Goal: Task Accomplishment & Management: Use online tool/utility

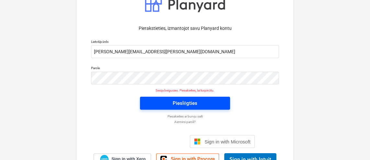
click at [213, 101] on span "Pieslēgties" at bounding box center [185, 103] width 75 height 8
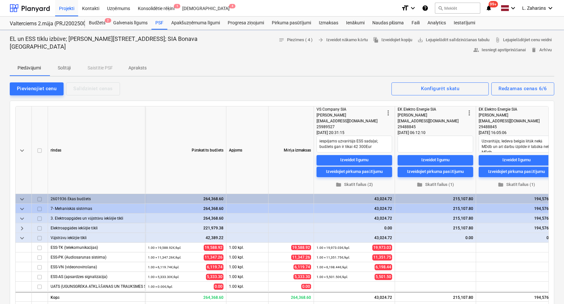
click at [45, 28] on div "Valterciems 2.māja (PRJ2002500) - 2601936 Valterciems 2.māja (PRJ2002500) - 260…" at bounding box center [47, 23] width 75 height 13
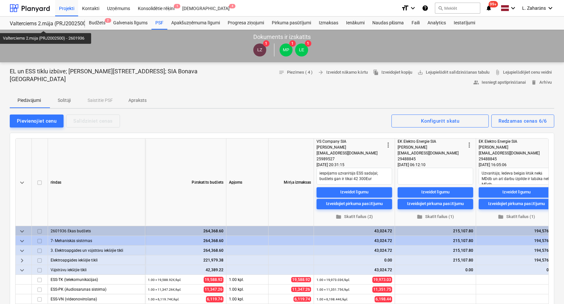
click at [45, 25] on div "Valterciems 2.māja (PRJ2002500) - 2601936" at bounding box center [43, 23] width 67 height 7
click at [37, 4] on div at bounding box center [30, 8] width 40 height 16
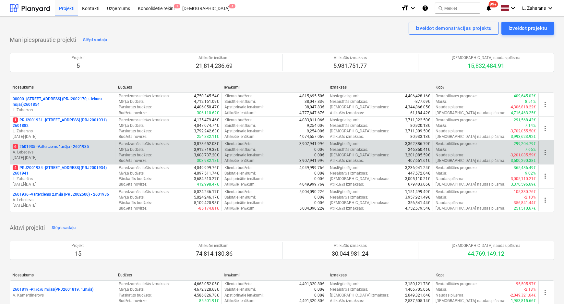
click at [74, 145] on p "6 2601935 - Valterciems 1.māja - 2601935" at bounding box center [51, 147] width 76 height 6
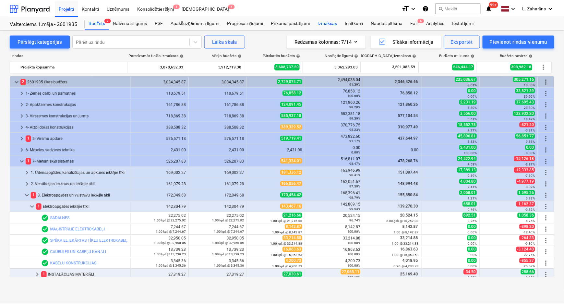
scroll to position [67, 0]
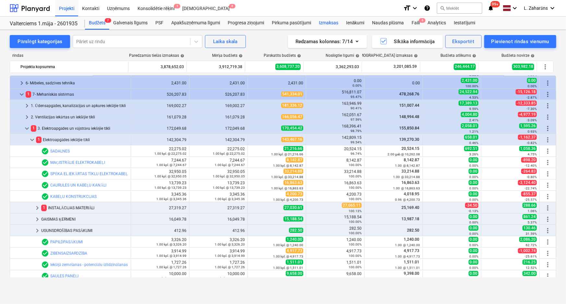
click at [328, 21] on div "Izmaksas" at bounding box center [328, 23] width 27 height 13
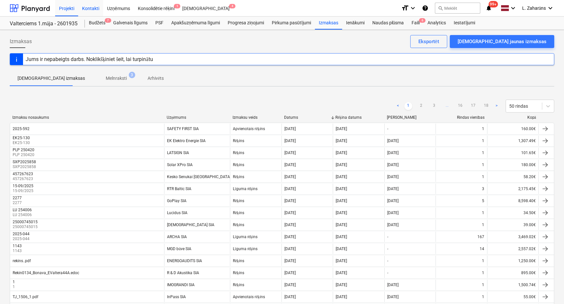
click at [92, 7] on div "Kontakti" at bounding box center [90, 8] width 25 height 17
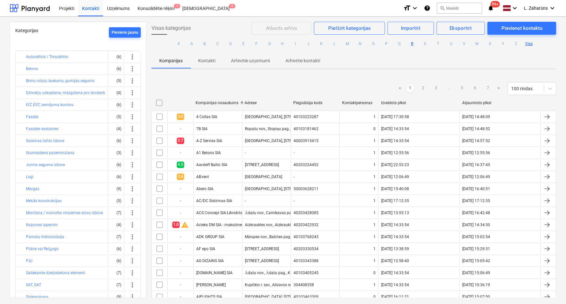
click at [411, 44] on button "R" at bounding box center [412, 44] width 8 height 8
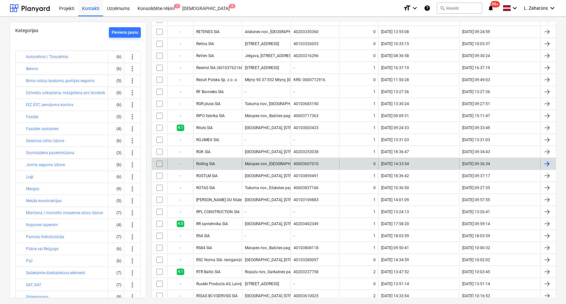
scroll to position [394, 0]
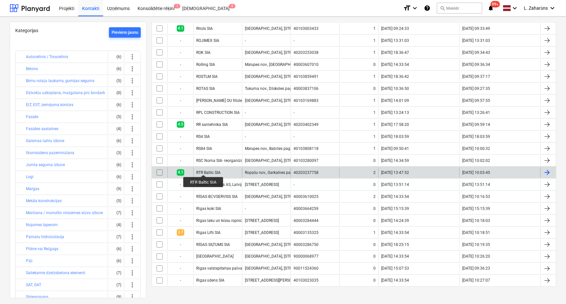
click at [203, 170] on div "RTR Baltic SIA" at bounding box center [208, 172] width 24 height 5
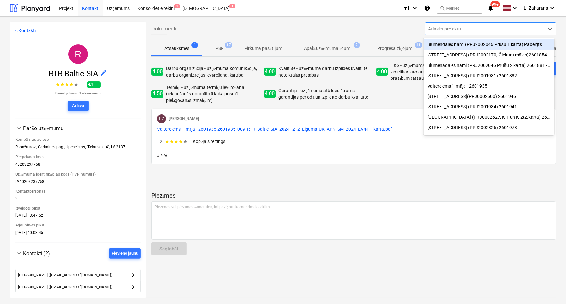
click at [457, 28] on div at bounding box center [484, 29] width 112 height 6
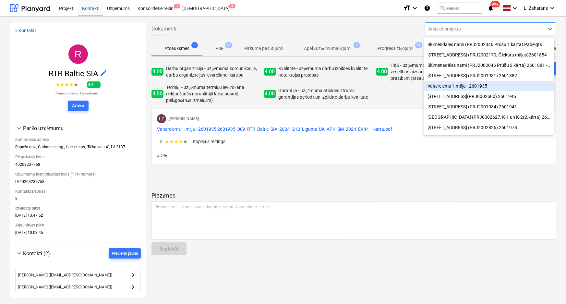
click at [452, 88] on div "Valterciems 1.māja - 2601935" at bounding box center [489, 86] width 131 height 10
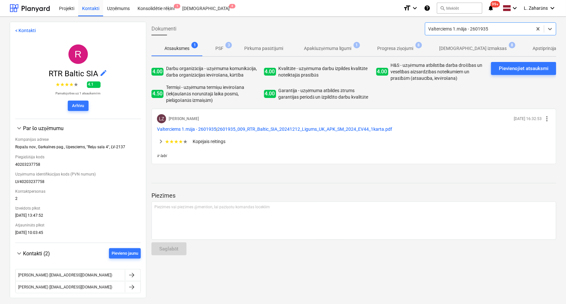
click at [451, 47] on p "[DEMOGRAPHIC_DATA] izmaksas" at bounding box center [473, 48] width 67 height 7
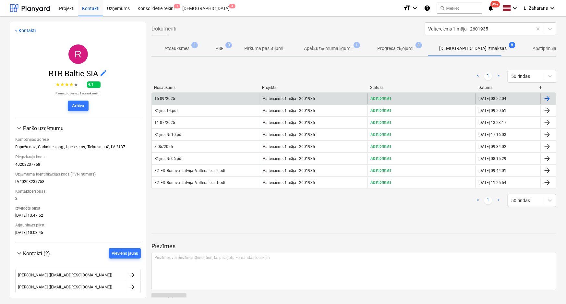
click at [271, 100] on span "Valterciems 1.māja - 2601935" at bounding box center [289, 98] width 52 height 5
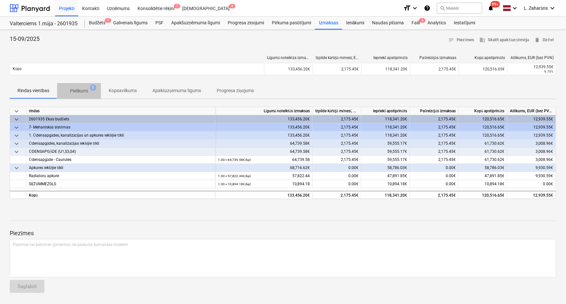
click at [81, 89] on p "Pielikumi" at bounding box center [79, 91] width 18 height 7
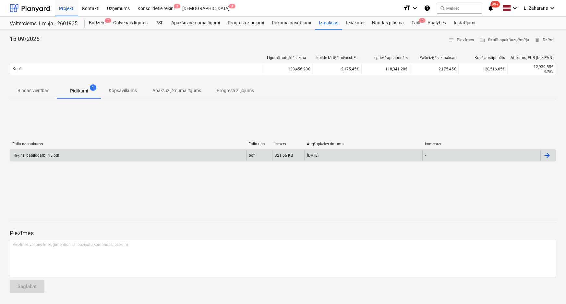
click at [60, 153] on div "Rēķins_papilddarbi_15.pdf" at bounding box center [128, 155] width 236 height 10
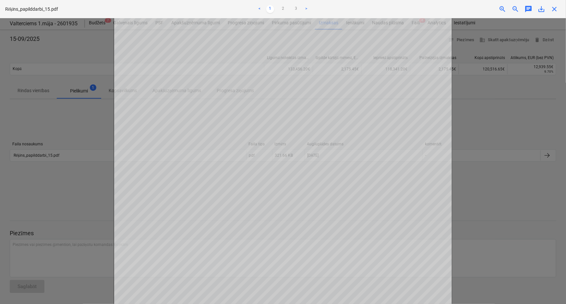
click at [542, 9] on div "Neizdevās iegūt piezīmes" at bounding box center [475, 7] width 175 height 14
click at [557, 8] on div "Neizdevās iegūt piezīmes" at bounding box center [475, 7] width 175 height 14
drag, startPoint x: 555, startPoint y: 9, endPoint x: 547, endPoint y: 10, distance: 8.5
click at [555, 9] on div "Neizdevās iegūt piezīmes" at bounding box center [475, 7] width 175 height 14
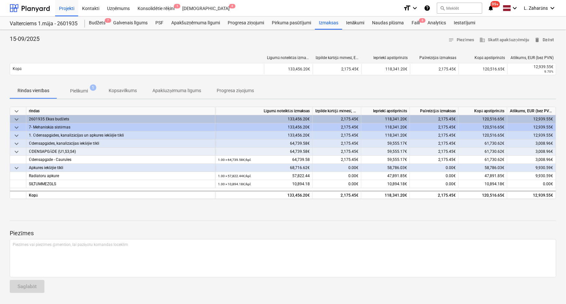
click at [548, 36] on span "delete Dzēst" at bounding box center [544, 39] width 19 height 7
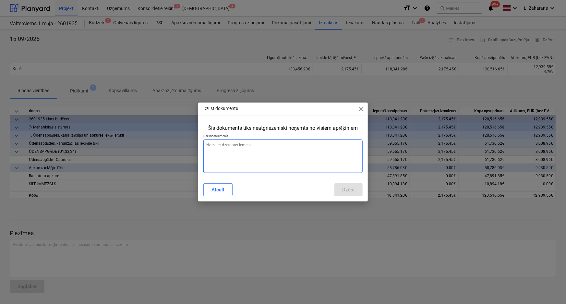
click at [253, 155] on textarea at bounding box center [283, 155] width 160 height 33
type textarea "x"
type textarea "n"
type textarea "x"
type textarea "na"
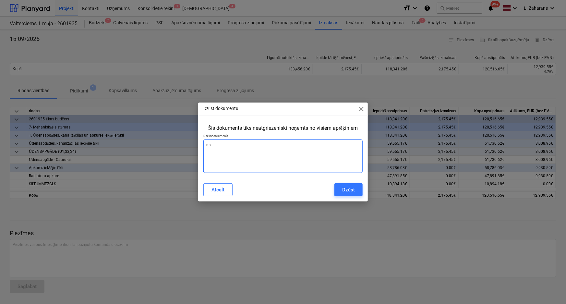
type textarea "x"
type textarea "nav"
type textarea "x"
type textarea "nav"
type textarea "x"
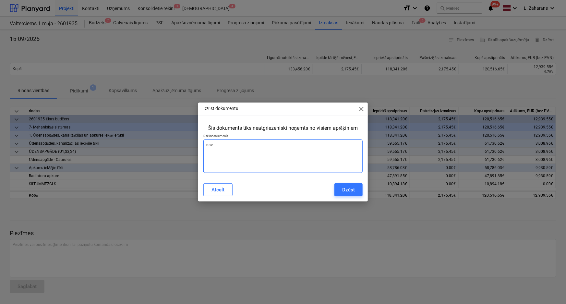
type textarea "nav l"
type textarea "x"
type textarea "nav lī"
type textarea "x"
type textarea "nav līg"
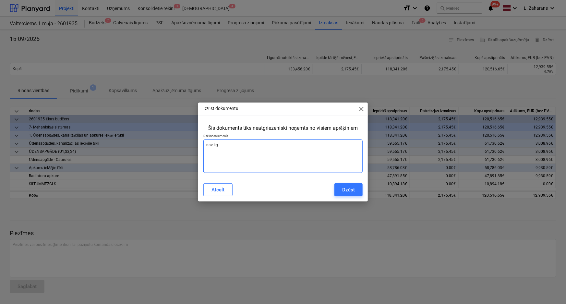
type textarea "x"
type textarea "nav līgu"
type textarea "x"
type textarea "nav līgum"
type textarea "x"
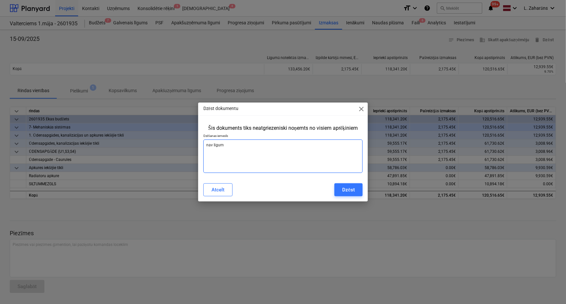
type textarea "nav līguma"
type textarea "x"
type textarea "nav līguma"
type textarea "x"
type textarea "nav līguma i"
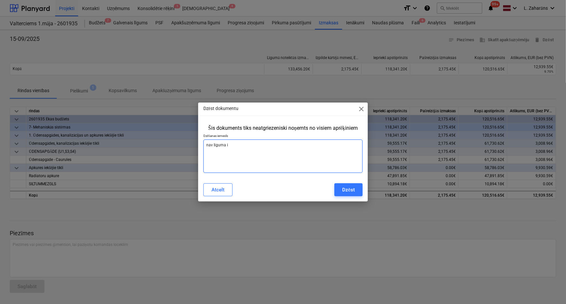
type textarea "x"
type textarea "nav līguma iz"
type textarea "x"
type textarea "nav līguma izp"
type textarea "x"
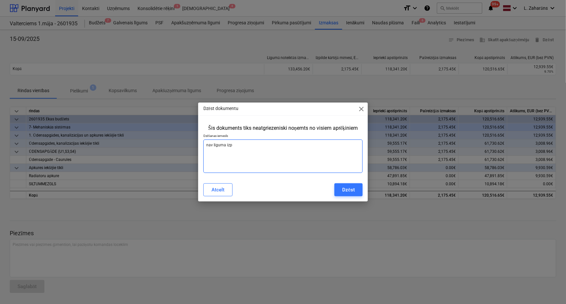
type textarea "nav līguma izpi"
type textarea "x"
type textarea "nav līguma izpil"
type textarea "x"
type textarea "nav līguma izpild"
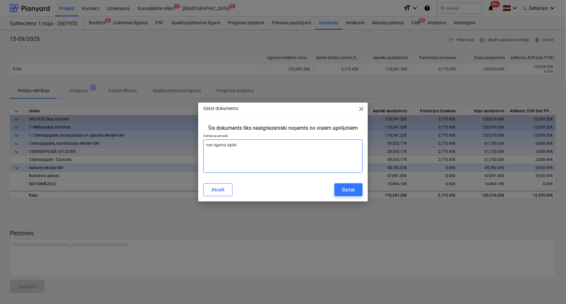
type textarea "x"
type textarea "nav līguma izpilde"
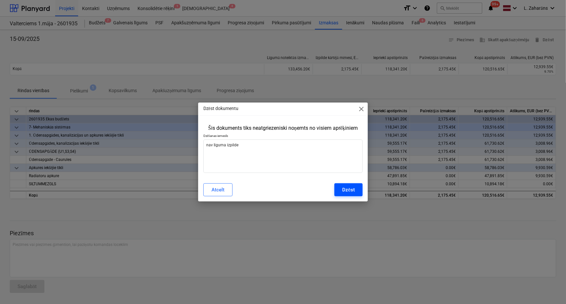
click at [341, 191] on button "Dzēst" at bounding box center [348, 189] width 28 height 13
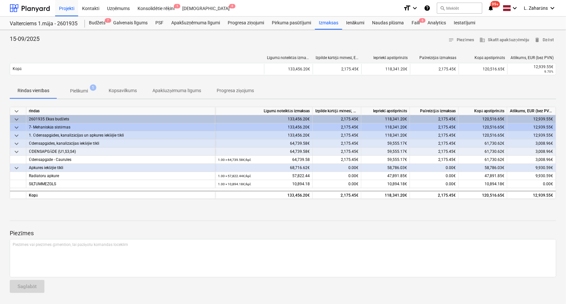
type textarea "x"
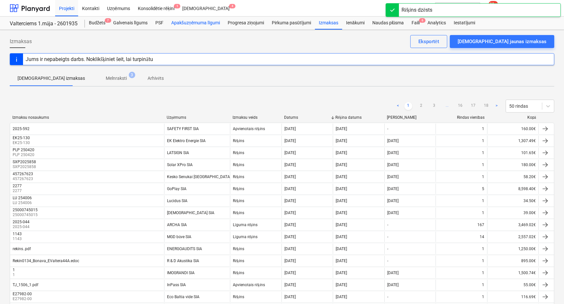
click at [186, 20] on div "Apakšuzņēmuma līgumi" at bounding box center [195, 23] width 56 height 13
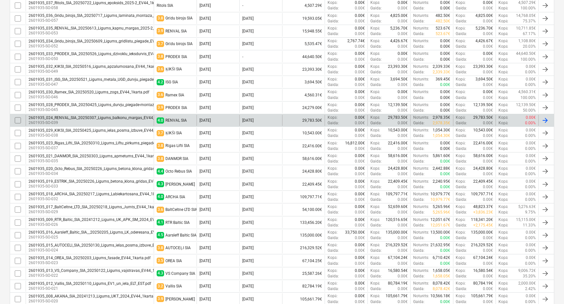
scroll to position [206, 0]
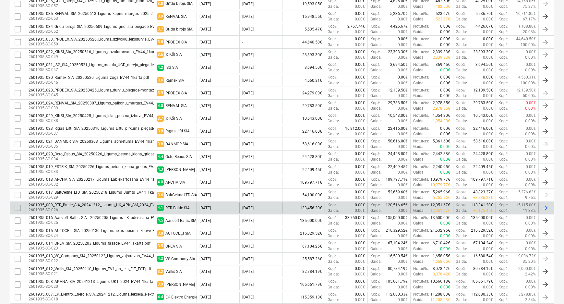
click at [82, 204] on div "2601935_009_RTR_Baltic_SIA_20241212_Ligums_UK_APK_SM_2024_EV44_1karta.pdf" at bounding box center [104, 205] width 151 height 5
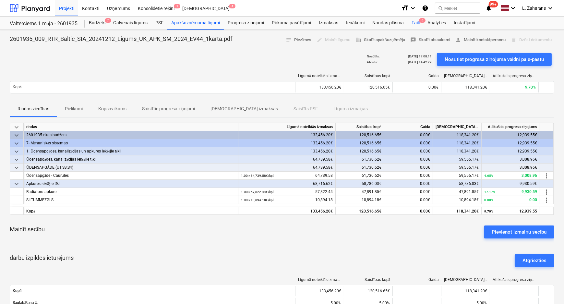
click at [414, 24] on div "Faili 6" at bounding box center [416, 23] width 16 height 13
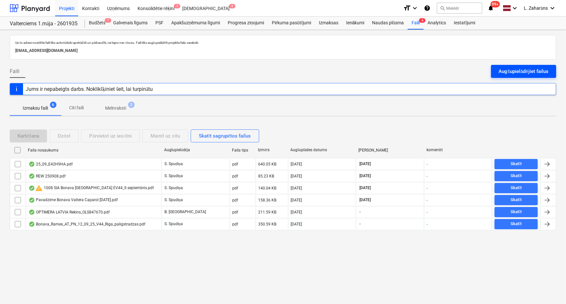
drag, startPoint x: 524, startPoint y: 72, endPoint x: 466, endPoint y: 72, distance: 57.7
click at [523, 72] on div "Augšupielādējiet failus" at bounding box center [524, 71] width 50 height 8
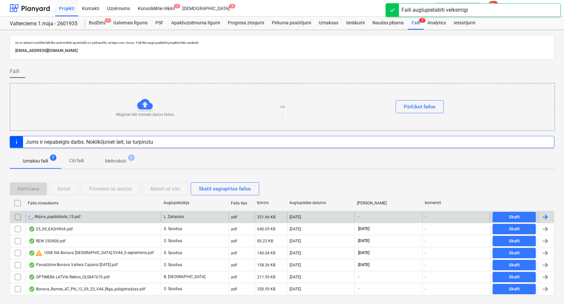
click at [88, 214] on div "Rēķins_papilddarbi_15.pdf" at bounding box center [93, 217] width 135 height 10
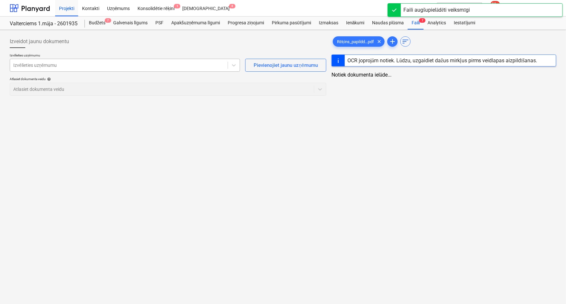
click at [71, 68] on div at bounding box center [118, 65] width 211 height 6
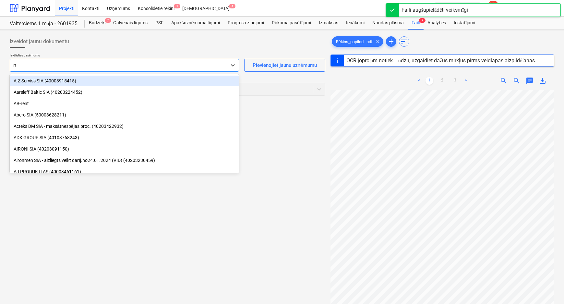
type input "rtr"
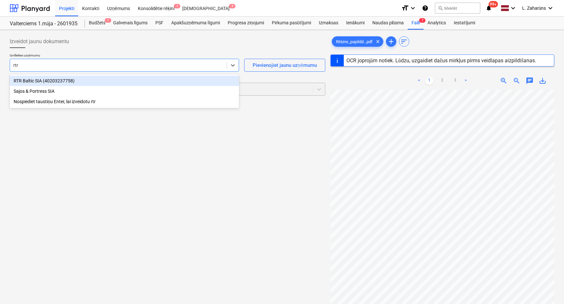
drag, startPoint x: 65, startPoint y: 80, endPoint x: 64, endPoint y: 85, distance: 5.4
click at [65, 80] on div "RTR Baltic SIA (40203237758)" at bounding box center [124, 81] width 229 height 10
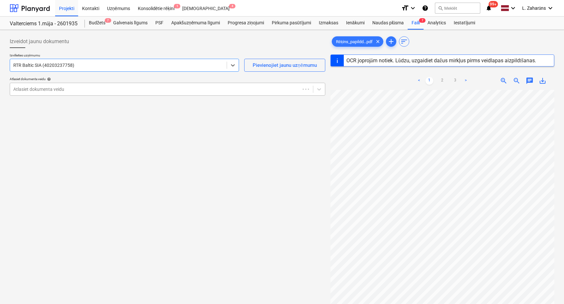
click at [64, 86] on div at bounding box center [154, 89] width 283 height 6
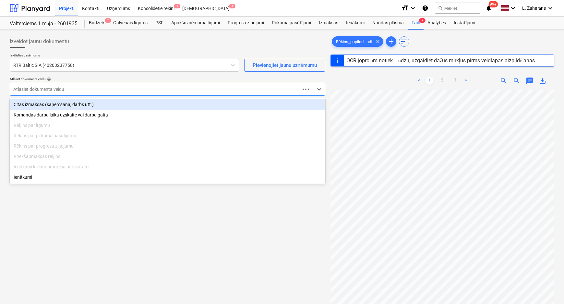
click at [59, 105] on div "Citas izmaksas (saņemšana, darbs utt.)" at bounding box center [168, 104] width 316 height 10
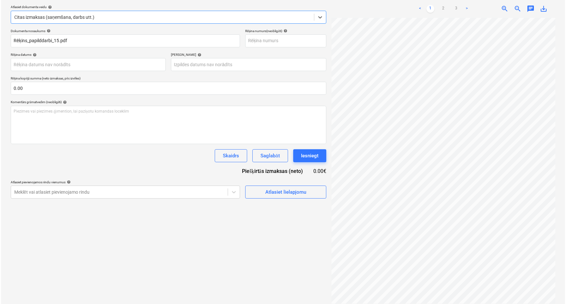
scroll to position [77, 0]
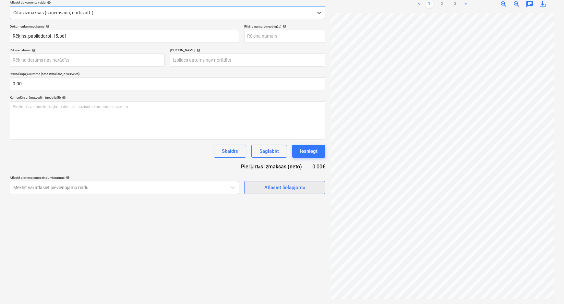
click at [264, 190] on div "Atlasiet lielapjomu" at bounding box center [284, 187] width 41 height 8
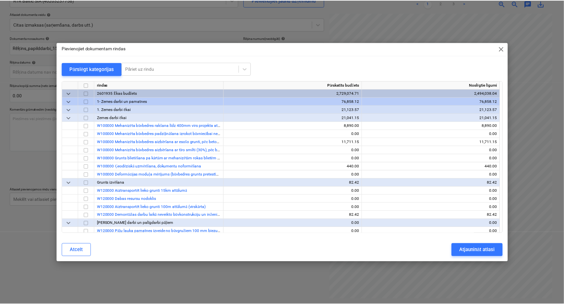
scroll to position [65, 0]
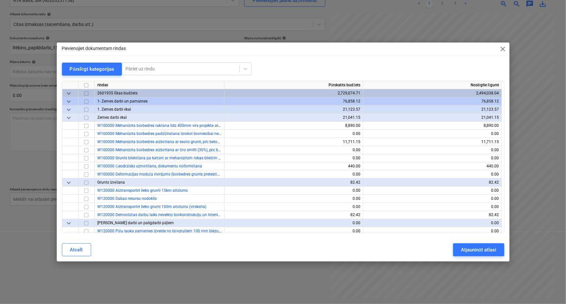
click at [70, 100] on span "keyboard_arrow_down" at bounding box center [69, 102] width 8 height 8
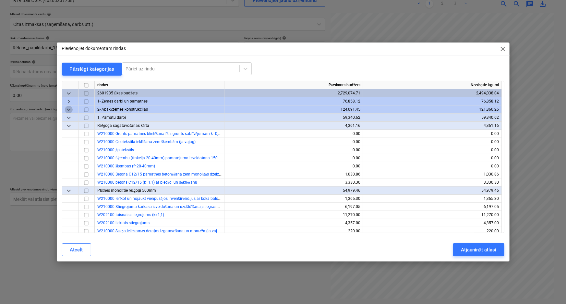
click at [69, 107] on span "keyboard_arrow_down" at bounding box center [69, 110] width 8 height 8
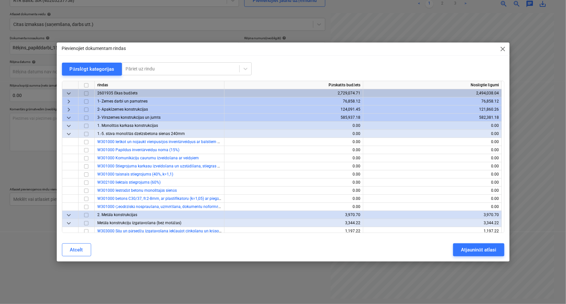
click at [67, 117] on span "keyboard_arrow_down" at bounding box center [69, 118] width 8 height 8
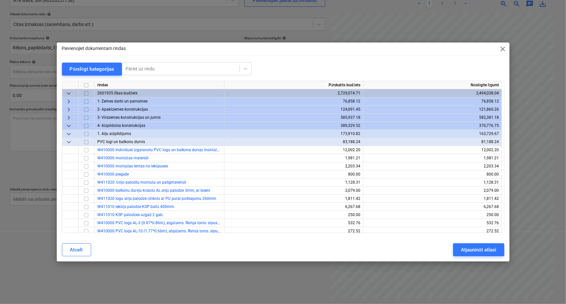
click at [67, 127] on span "keyboard_arrow_down" at bounding box center [69, 126] width 8 height 8
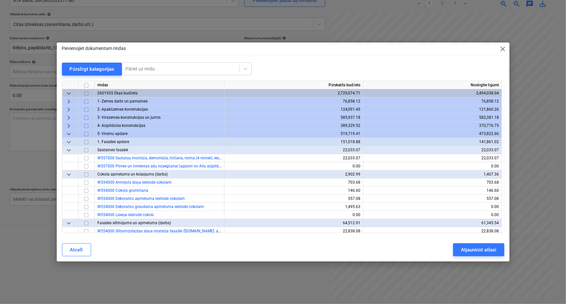
click at [67, 131] on span "keyboard_arrow_down" at bounding box center [69, 134] width 8 height 8
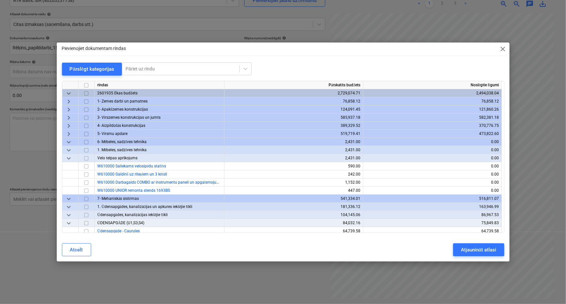
click at [66, 139] on span "keyboard_arrow_down" at bounding box center [69, 142] width 8 height 8
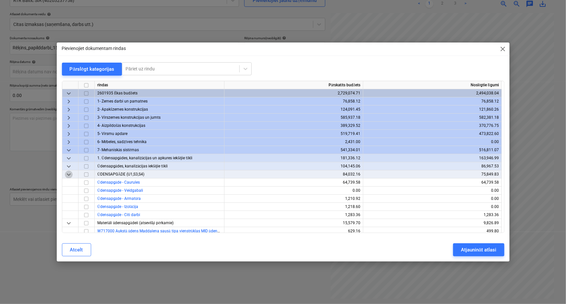
click at [67, 172] on span "keyboard_arrow_down" at bounding box center [69, 175] width 8 height 8
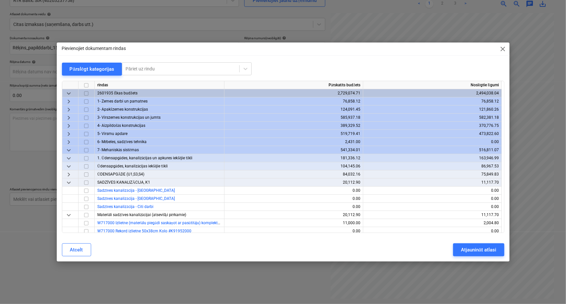
click at [68, 182] on span "keyboard_arrow_down" at bounding box center [69, 183] width 8 height 8
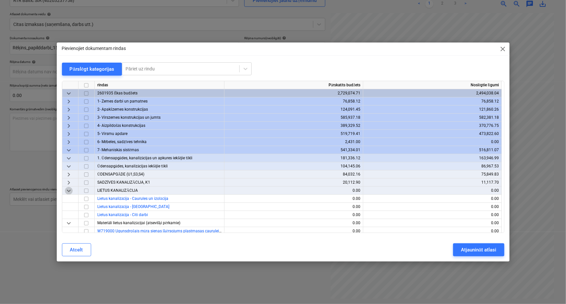
click at [67, 190] on span "keyboard_arrow_down" at bounding box center [69, 191] width 8 height 8
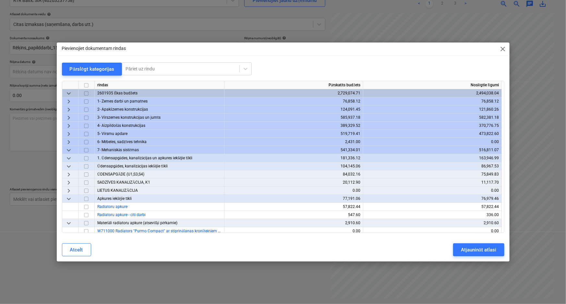
click at [66, 198] on span "keyboard_arrow_down" at bounding box center [69, 199] width 8 height 8
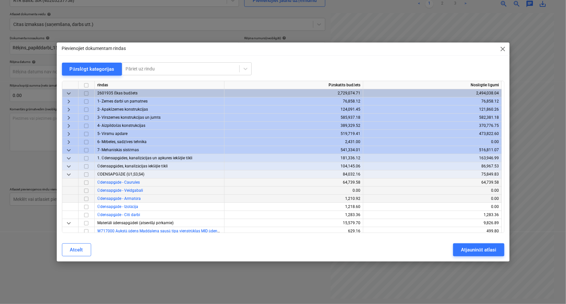
drag, startPoint x: 86, startPoint y: 199, endPoint x: 84, endPoint y: 202, distance: 3.6
click at [86, 200] on input "checkbox" at bounding box center [86, 199] width 8 height 8
click at [88, 205] on input "checkbox" at bounding box center [86, 207] width 8 height 8
click at [492, 248] on div "Atjaunināt atlasi" at bounding box center [478, 250] width 35 height 8
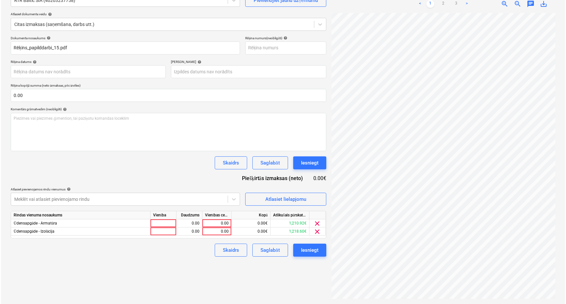
scroll to position [129, 88]
click at [214, 221] on div "0.00" at bounding box center [216, 223] width 24 height 8
type input "1,210.92"
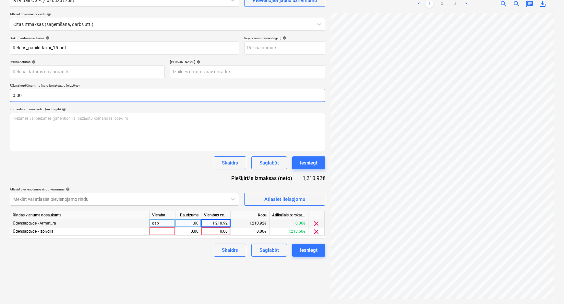
click at [28, 94] on input "0.00" at bounding box center [168, 95] width 316 height 13
type input "2175.45"
click at [28, 94] on input "text" at bounding box center [168, 95] width 316 height 13
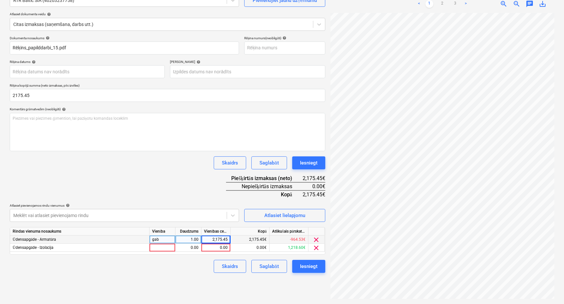
type input "2,175.45"
click at [218, 241] on div "2,175.45" at bounding box center [216, 239] width 24 height 8
type input "1,210.92"
click at [196, 196] on div "Dokumenta nosaukums help Rēķins_papilddarbi_15.pdf Rēķina numurs (neobligāti) h…" at bounding box center [168, 154] width 316 height 237
click at [313, 187] on div "964.53€" at bounding box center [314, 186] width 23 height 8
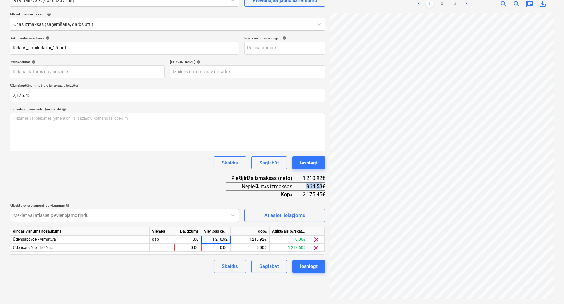
click at [313, 187] on div "964.53€" at bounding box center [314, 186] width 23 height 8
copy div "964.53"
click at [222, 247] on div "0.00" at bounding box center [216, 248] width 24 height 8
type input "964.53"
click at [199, 195] on div "Dokumenta nosaukums help Rēķins_papilddarbi_15.pdf Rēķina numurs (neobligāti) h…" at bounding box center [168, 154] width 316 height 237
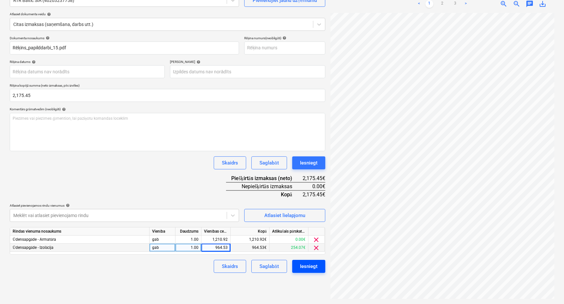
click at [299, 267] on button "Iesniegt" at bounding box center [308, 266] width 33 height 13
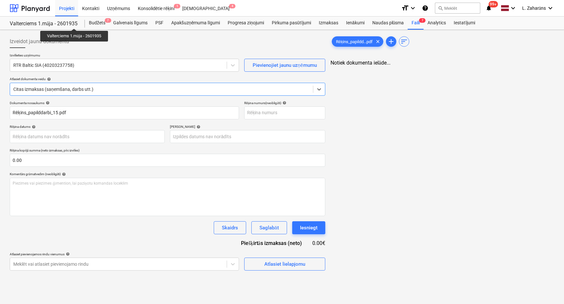
type input "Rēķins_papilddarbi_15.pdf"
click at [94, 23] on div "Budžets 7" at bounding box center [97, 23] width 24 height 13
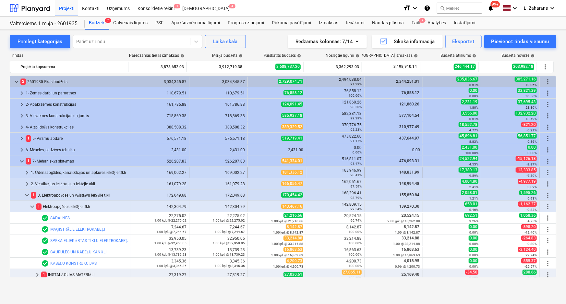
scroll to position [67, 0]
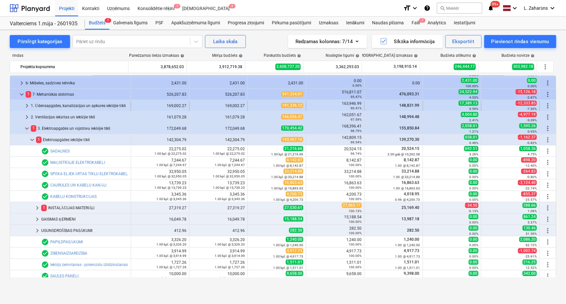
click at [23, 107] on span "keyboard_arrow_right" at bounding box center [27, 106] width 8 height 8
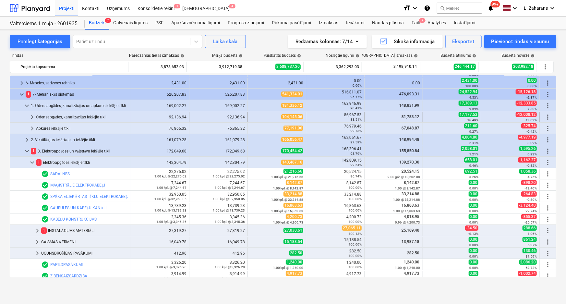
click at [27, 117] on div at bounding box center [21, 117] width 16 height 10
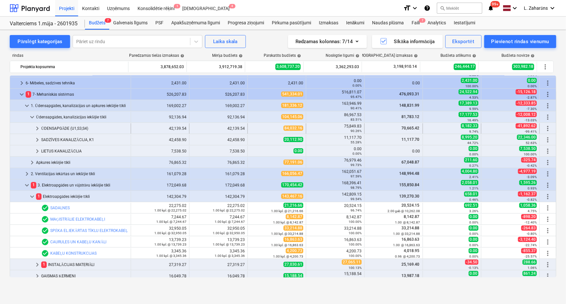
click at [35, 126] on span "keyboard_arrow_right" at bounding box center [37, 129] width 8 height 8
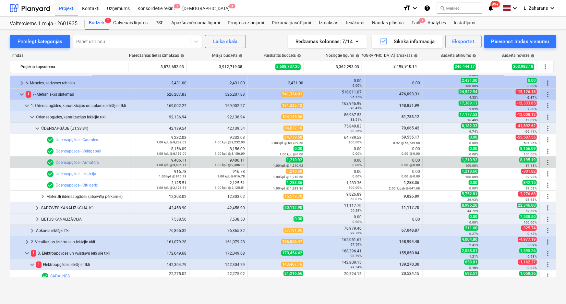
click at [470, 157] on div "bar_chart check_circle Ūdensapgāde - Armatūra edit 9,406.11 1.00 kpl. @ 9,406.1…" at bounding box center [283, 162] width 546 height 11
copy span "1,210.92"
